Goal: Task Accomplishment & Management: Use online tool/utility

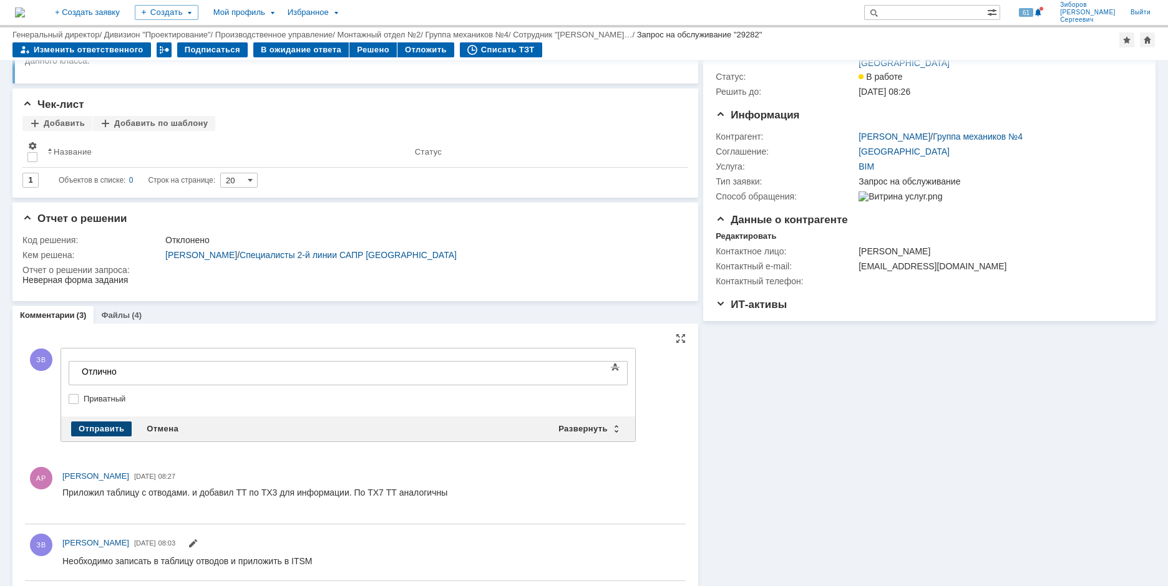
click at [96, 432] on div "Отправить" at bounding box center [101, 429] width 61 height 15
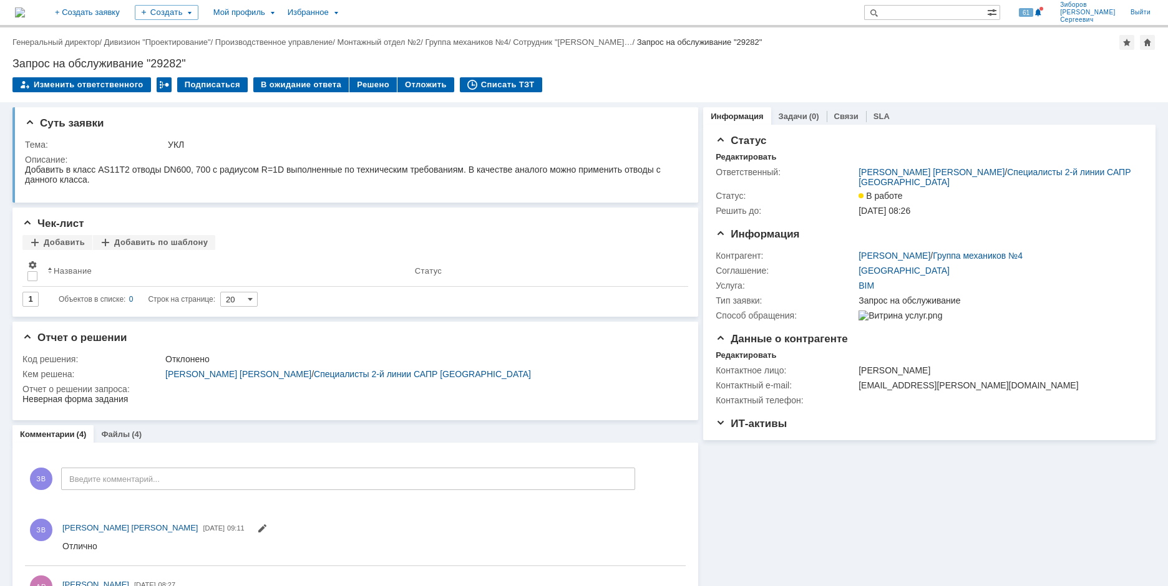
click at [25, 12] on img at bounding box center [20, 12] width 10 height 10
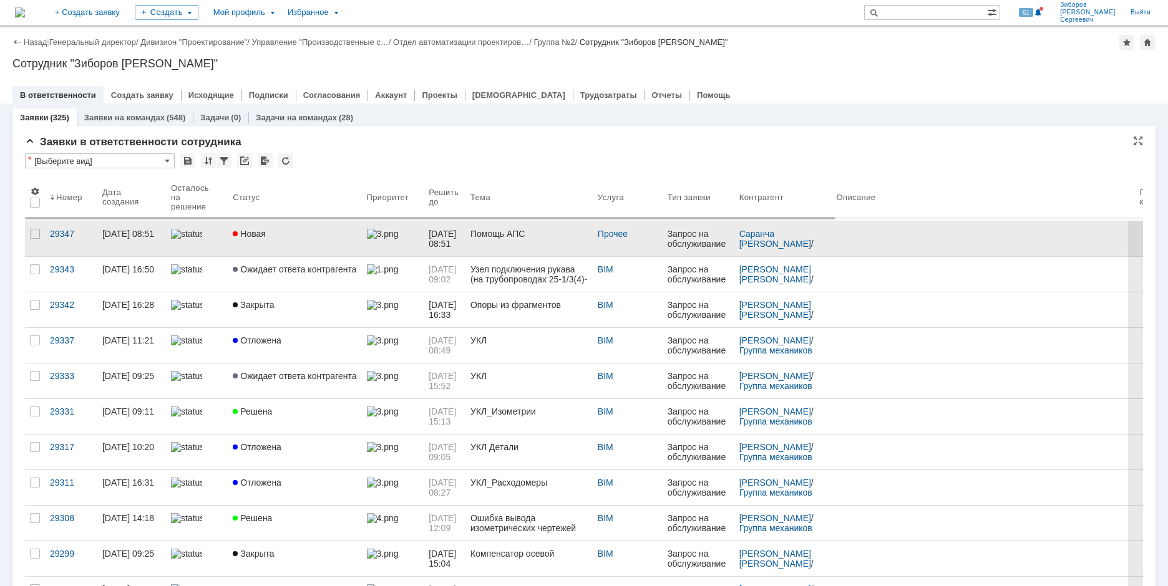
click at [254, 232] on span "Новая" at bounding box center [249, 234] width 33 height 10
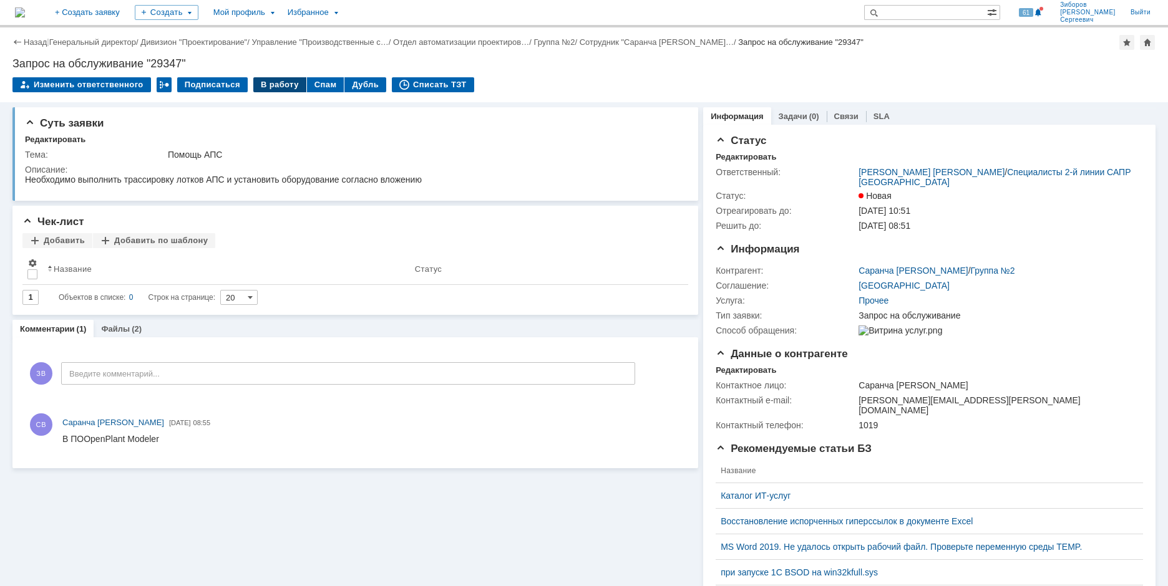
click at [276, 87] on div "В работу" at bounding box center [279, 84] width 53 height 15
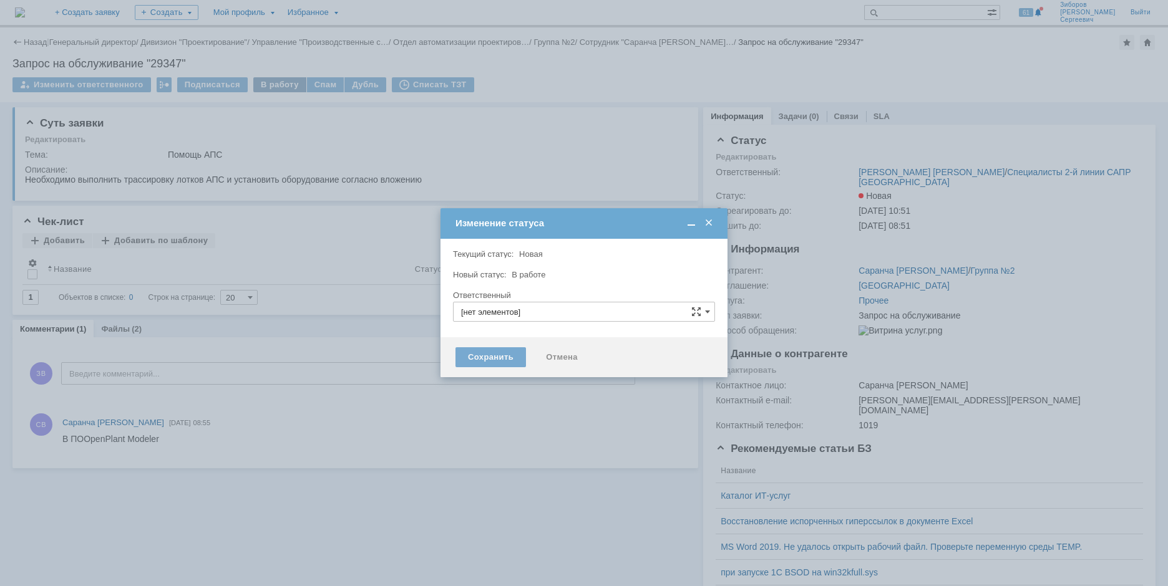
type input "[PERSON_NAME]"
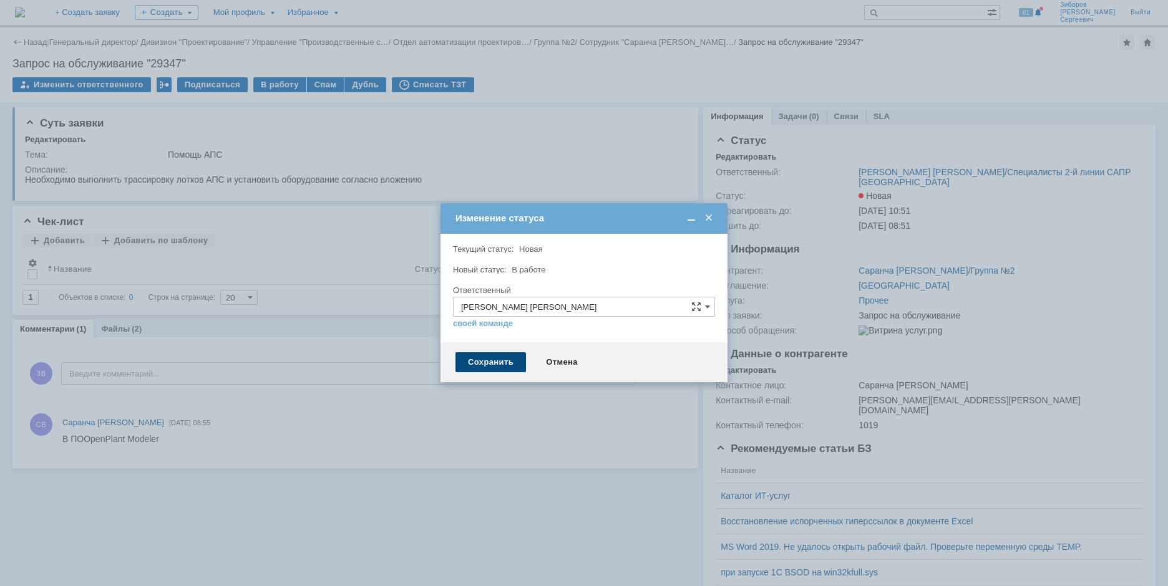
click at [499, 358] on div "Сохранить" at bounding box center [490, 362] width 70 height 20
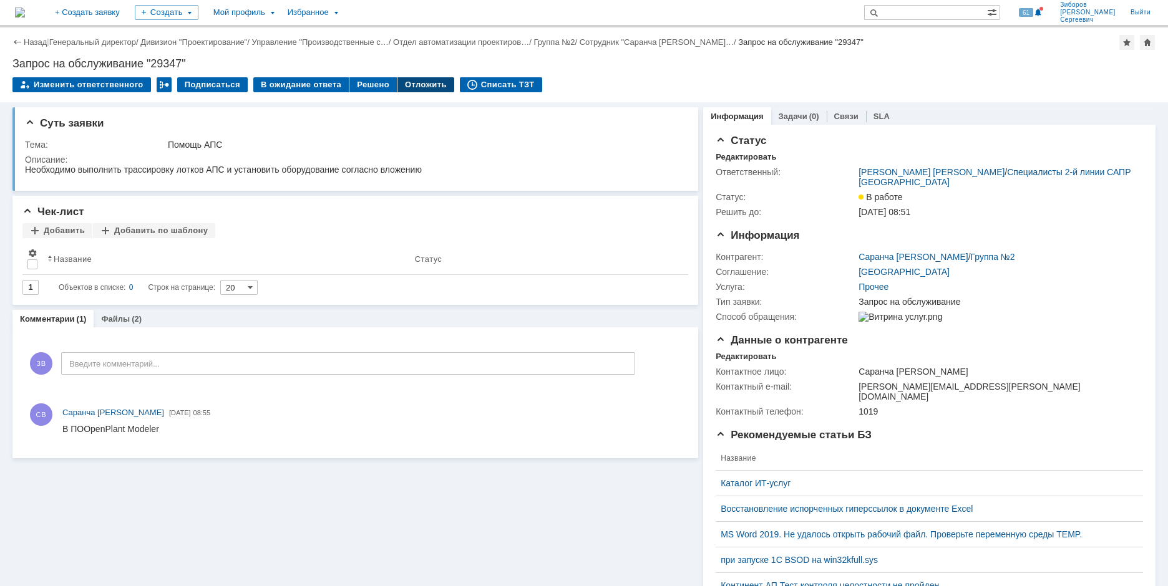
click at [405, 83] on div "Отложить" at bounding box center [425, 84] width 57 height 15
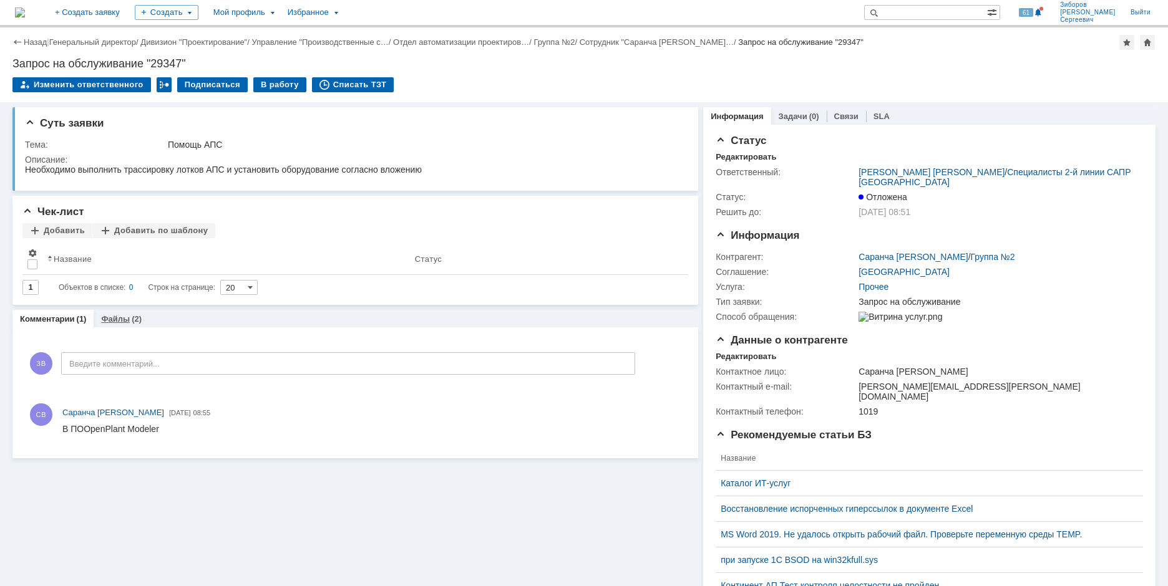
click at [127, 320] on div "Файлы (2)" at bounding box center [121, 319] width 41 height 8
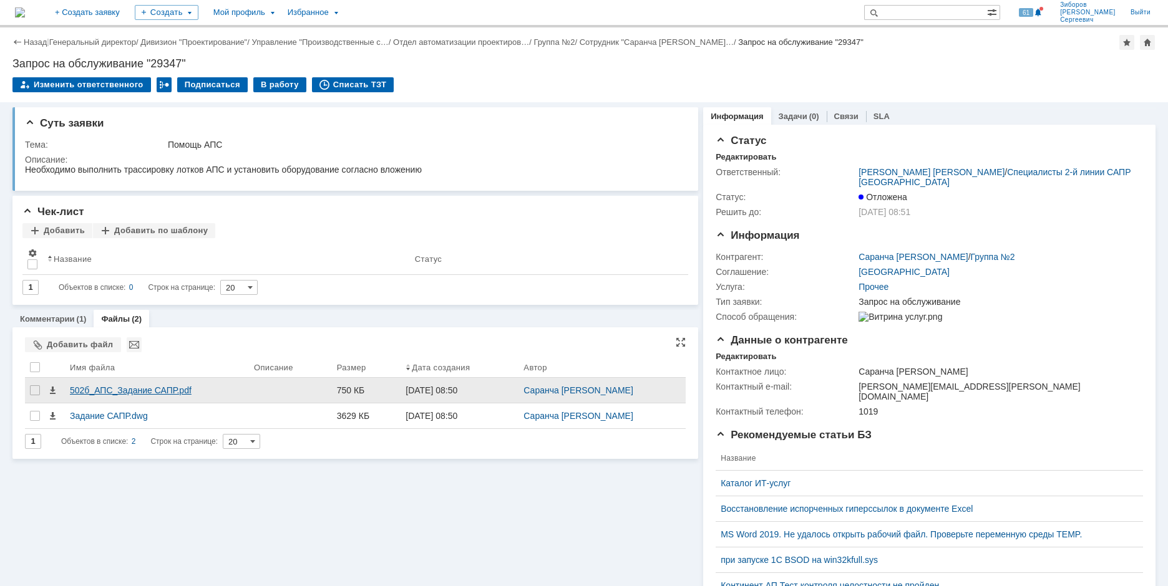
click at [142, 392] on div "502б_АПС_Задание САПР.pdf" at bounding box center [157, 390] width 174 height 10
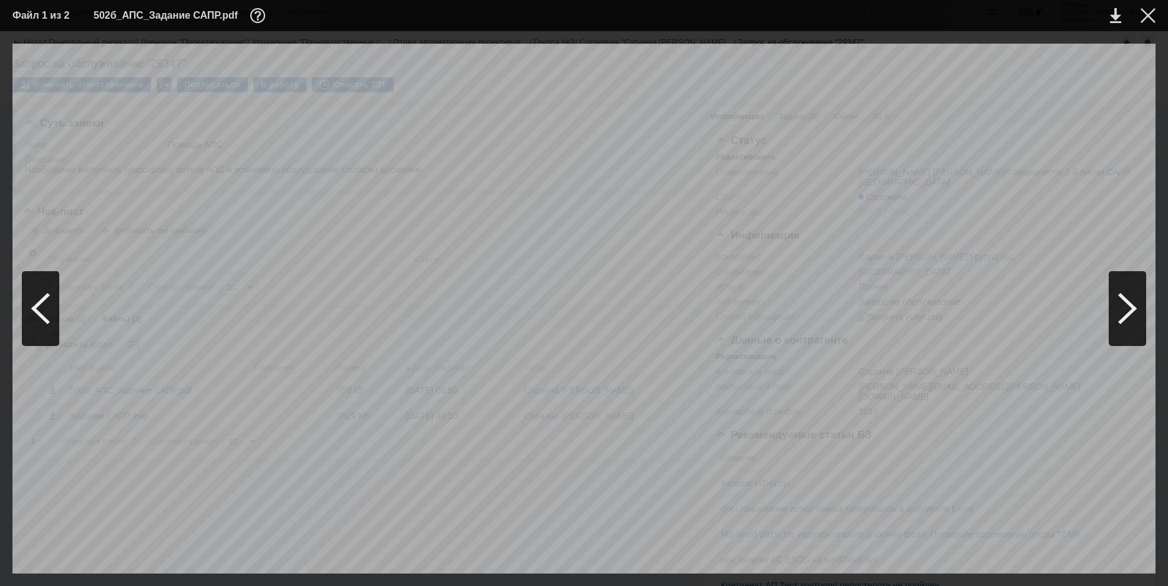
scroll to position [312, 840]
drag, startPoint x: 614, startPoint y: 567, endPoint x: 1119, endPoint y: 554, distance: 505.4
click at [1119, 554] on div "6000 6000 6000 6000 1190 6000 6000 6000 4500 6000 6000 6000 6000 46500 +4,100 +…" at bounding box center [583, 309] width 1143 height 530
drag, startPoint x: 772, startPoint y: 569, endPoint x: 341, endPoint y: 542, distance: 432.5
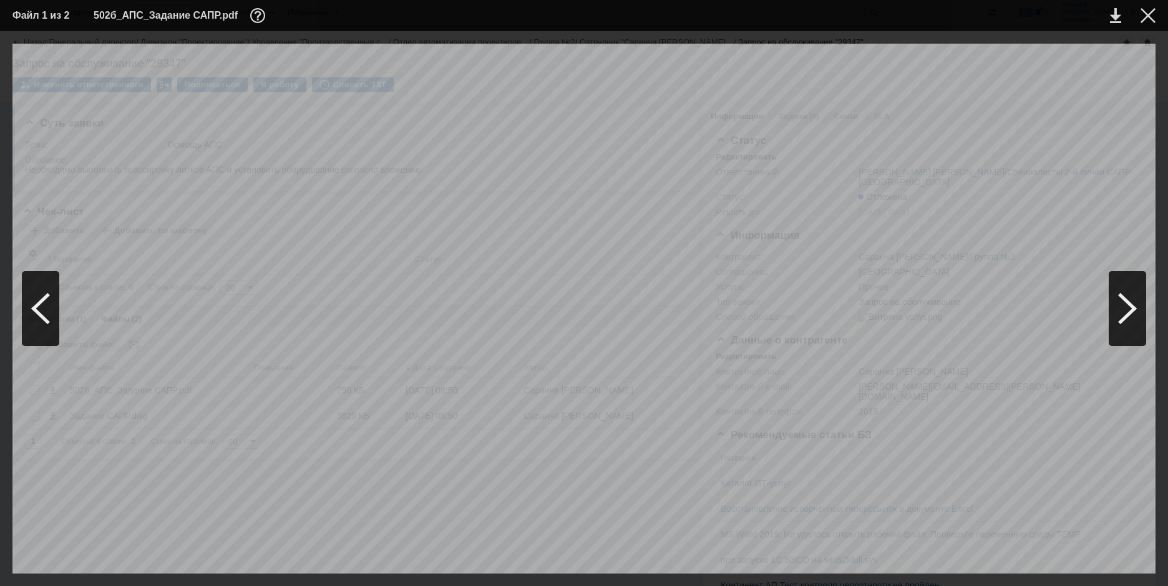
click at [341, 542] on div "6000 6000 6000 6000 1190 6000 6000 6000 4500 6000 6000 6000 6000 46500 +4,100 +…" at bounding box center [583, 309] width 1143 height 530
click at [1152, 16] on div at bounding box center [1147, 15] width 15 height 15
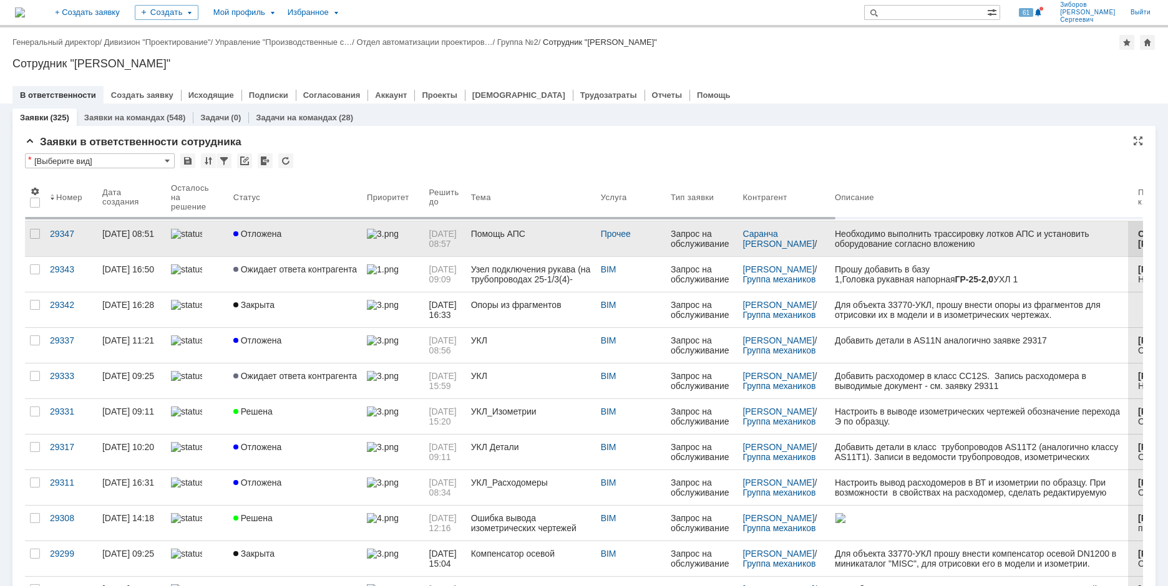
click at [269, 246] on link "Отложена" at bounding box center [294, 238] width 133 height 35
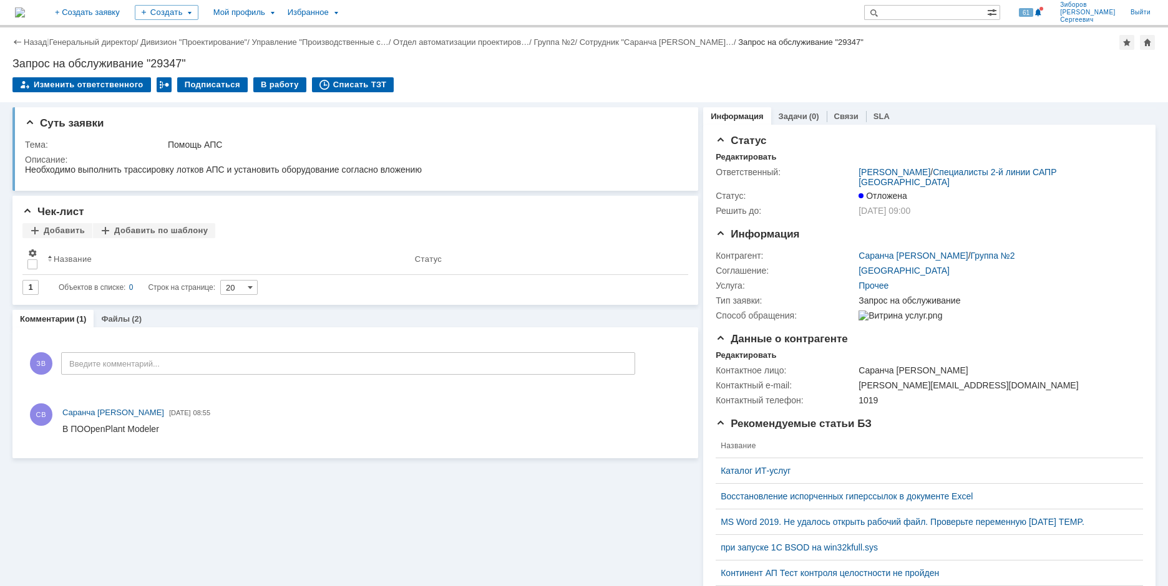
click at [262, 92] on td "В работу" at bounding box center [280, 85] width 54 height 16
click at [265, 89] on div "В работу" at bounding box center [279, 84] width 53 height 15
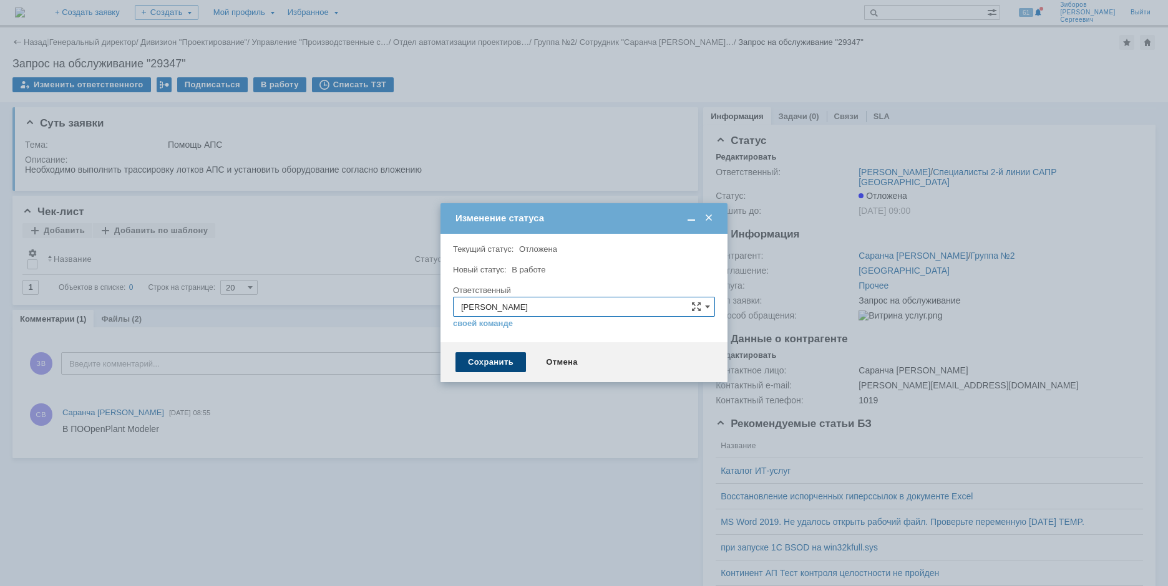
click at [476, 367] on div "Сохранить" at bounding box center [490, 362] width 70 height 20
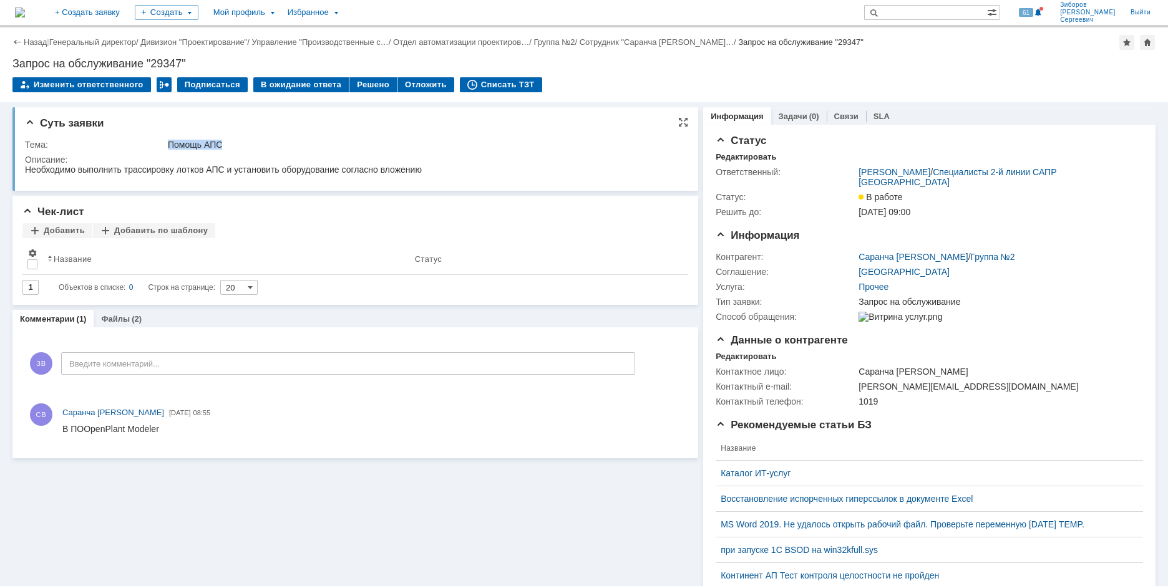
drag, startPoint x: 170, startPoint y: 139, endPoint x: 234, endPoint y: 144, distance: 64.4
click at [234, 144] on div "Помощь АПС" at bounding box center [423, 145] width 511 height 10
copy div "Помощь АПС"
click at [119, 314] on div "Файлы (2)" at bounding box center [122, 319] width 56 height 18
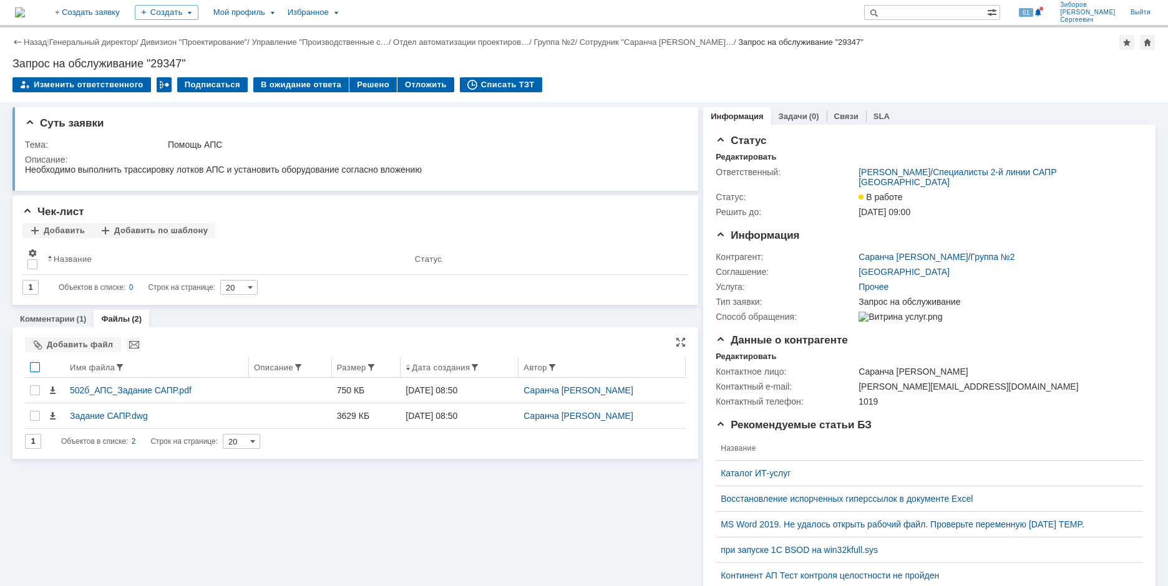
click at [36, 366] on div at bounding box center [35, 367] width 10 height 10
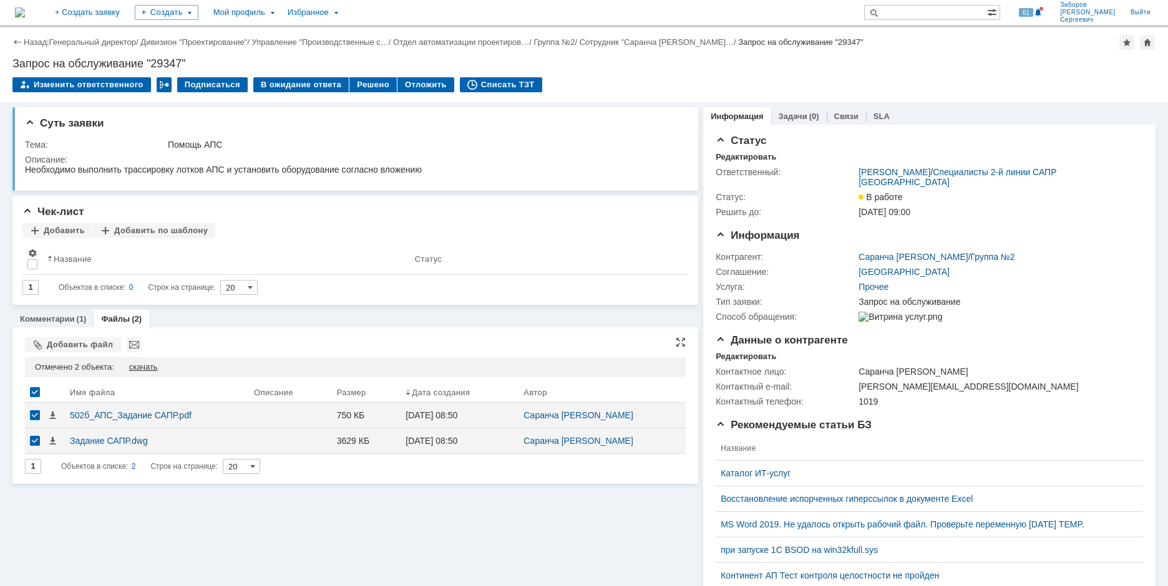
click at [150, 367] on div "скачать" at bounding box center [143, 367] width 29 height 10
click at [62, 321] on link "Комментарии" at bounding box center [47, 318] width 55 height 9
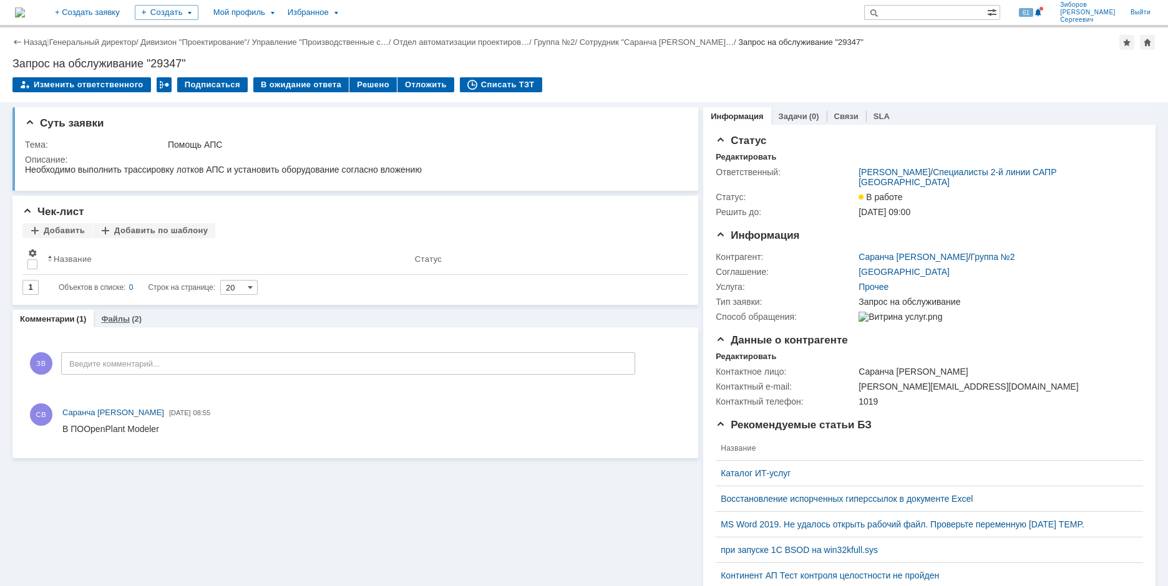
click at [119, 319] on link "Файлы" at bounding box center [115, 318] width 29 height 9
